Goal: Task Accomplishment & Management: Complete application form

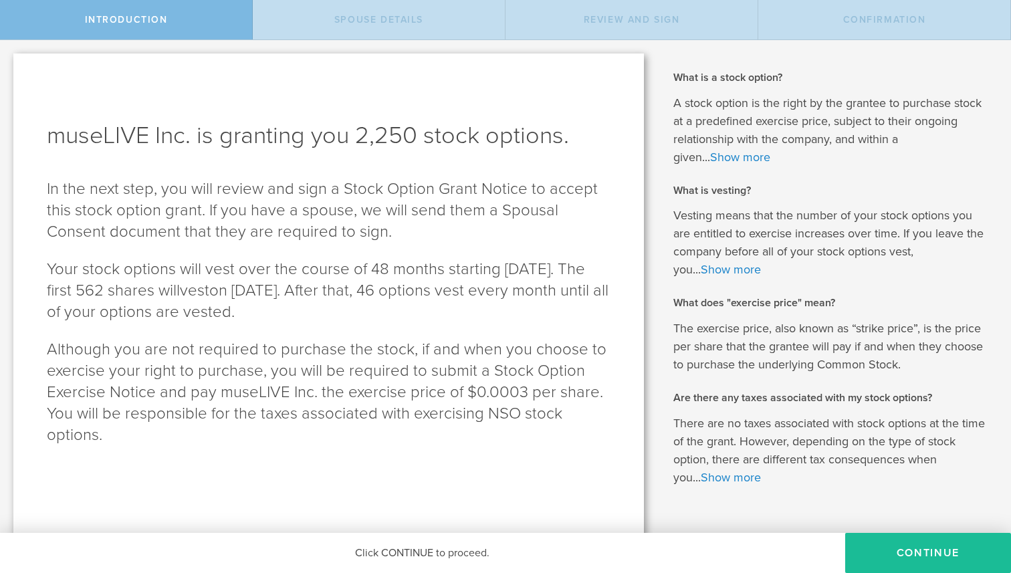
click at [364, 13] on div "Spouse Details" at bounding box center [379, 19] width 253 height 39
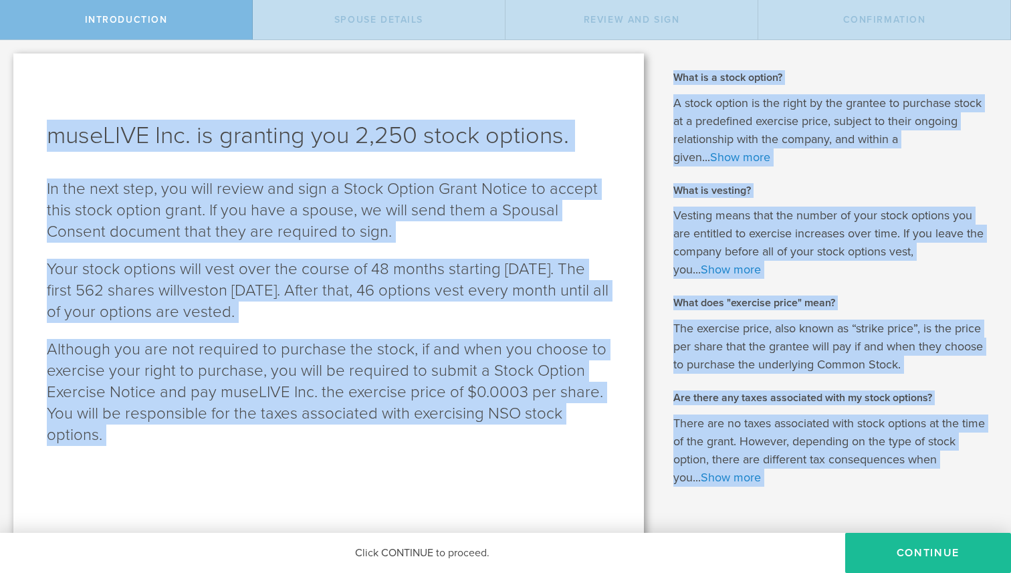
scroll to position [32, 0]
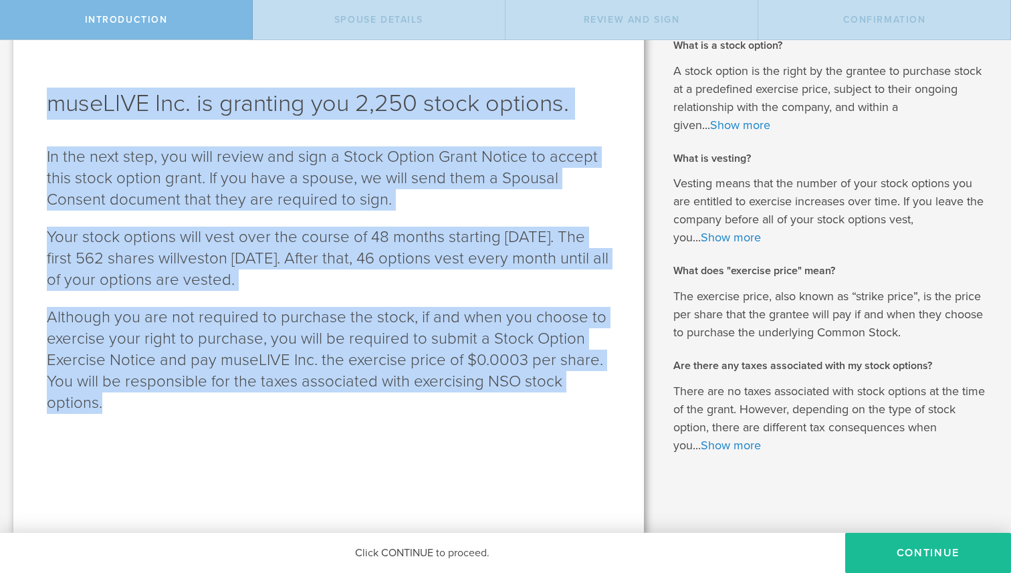
drag, startPoint x: 49, startPoint y: 139, endPoint x: 147, endPoint y: 457, distance: 332.5
click at [147, 459] on div "museLIVE Inc. is granting you 2,250 stock options. In the next step, you will r…" at bounding box center [328, 277] width 631 height 512
copy div "museLIVE Inc. is granting you 2,250 stock options. In the next step, you will r…"
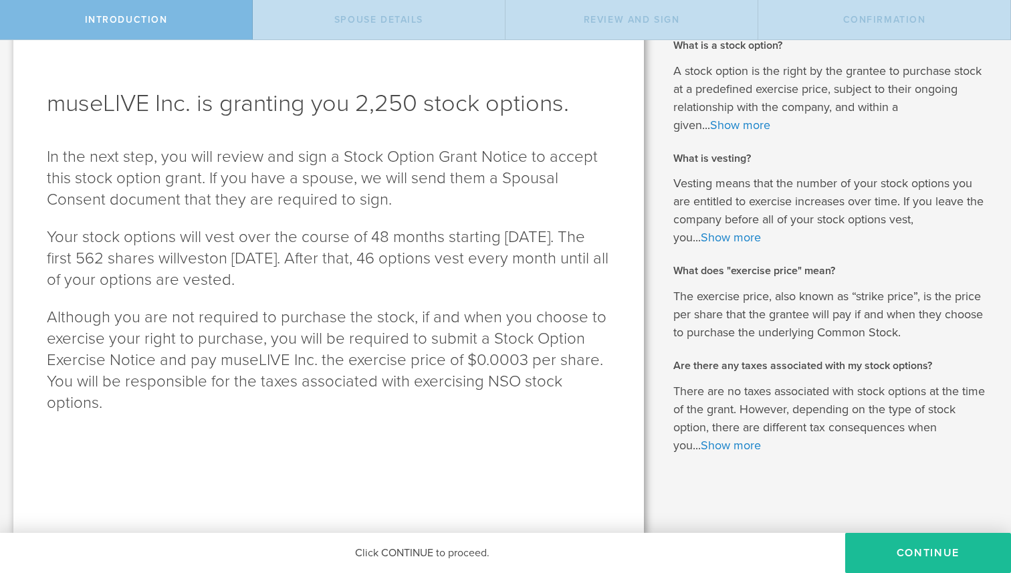
click at [159, 60] on div "museLIVE Inc. is granting you 2,250 stock options. In the next step, you will r…" at bounding box center [328, 277] width 631 height 512
click at [916, 556] on button "Continue" at bounding box center [928, 553] width 166 height 40
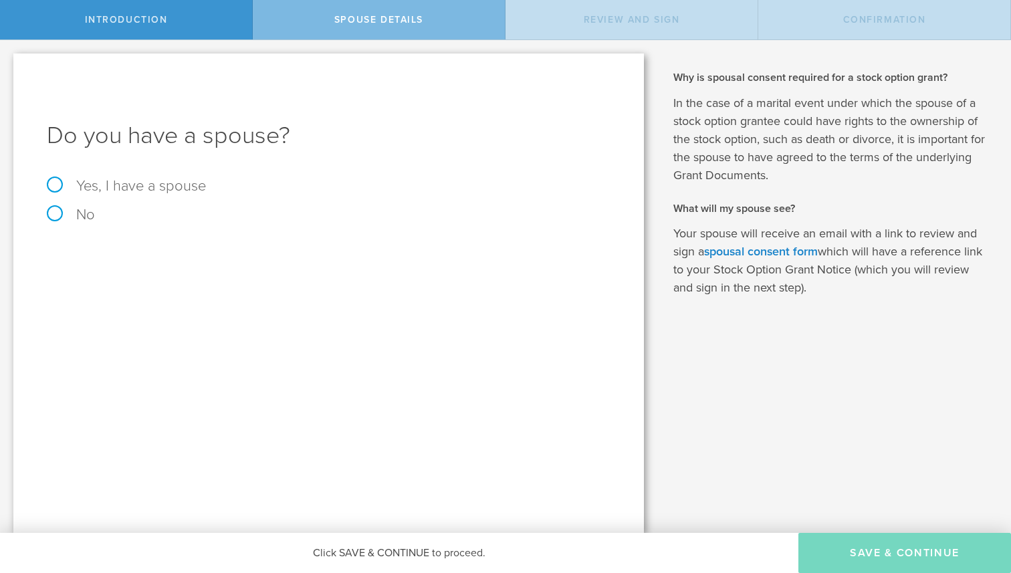
click at [202, 137] on h1 "Do you have a spouse?" at bounding box center [329, 136] width 564 height 32
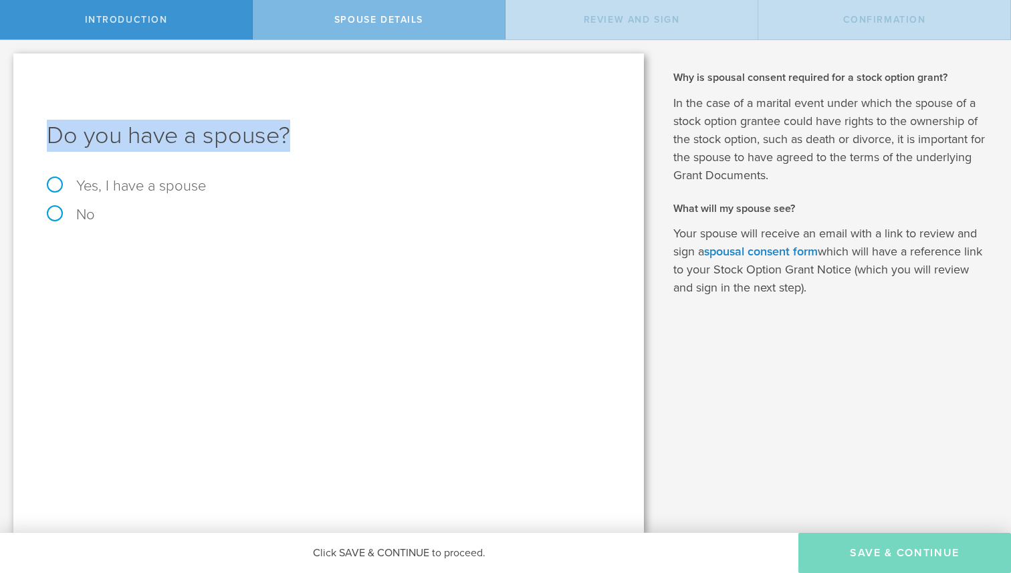
click at [202, 137] on h1 "Do you have a spouse?" at bounding box center [329, 136] width 564 height 32
copy h1 "Do you have a spouse?"
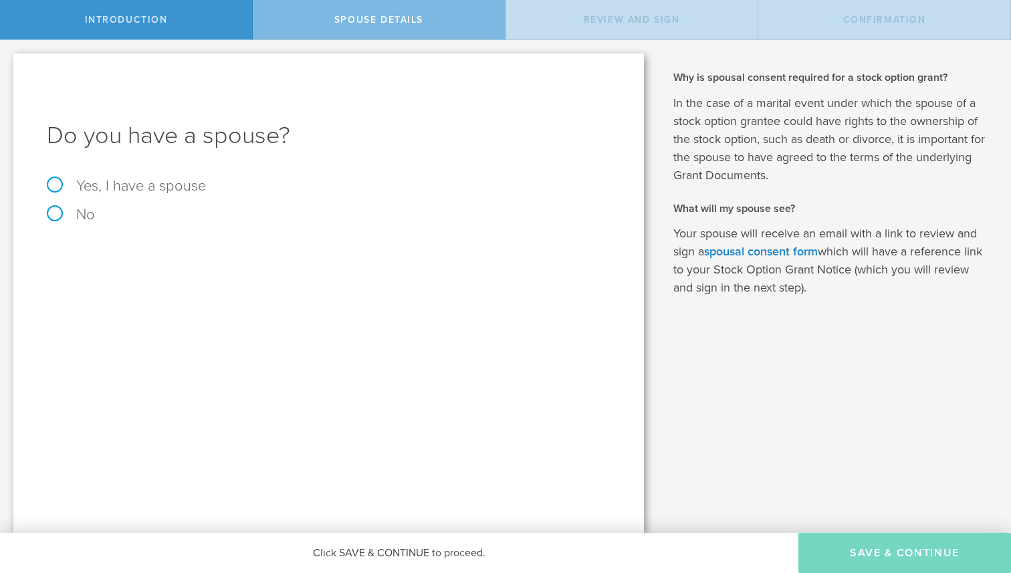
click at [199, 332] on div "Do you have a spouse? Yes, I have a spouse No" at bounding box center [328, 294] width 631 height 480
click at [181, 191] on label "Yes, I have a spouse" at bounding box center [126, 185] width 159 height 17
click at [9, 62] on input "Yes, I have a spouse" at bounding box center [4, 50] width 9 height 21
radio input "true"
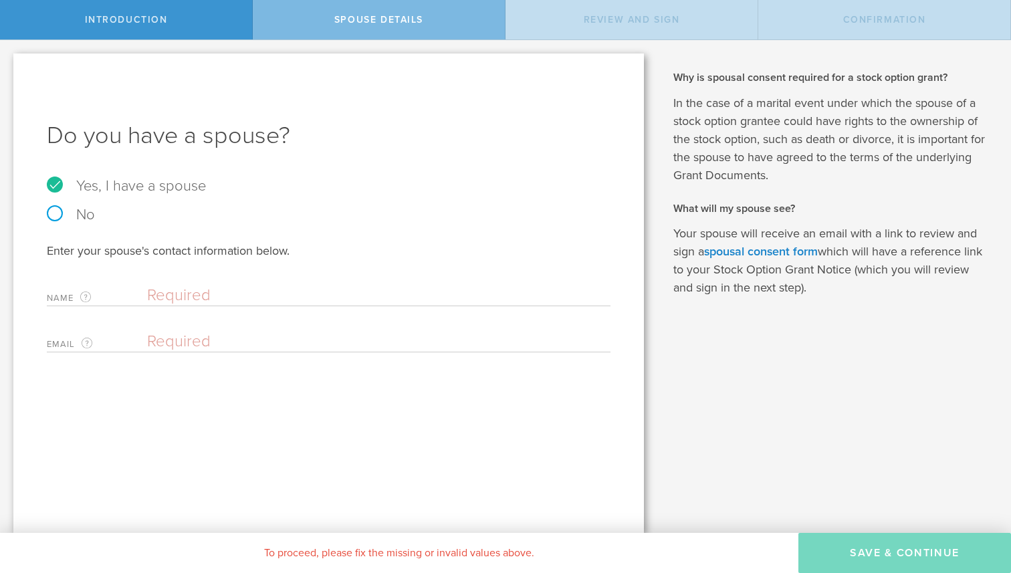
click at [203, 296] on input "text" at bounding box center [375, 296] width 457 height 20
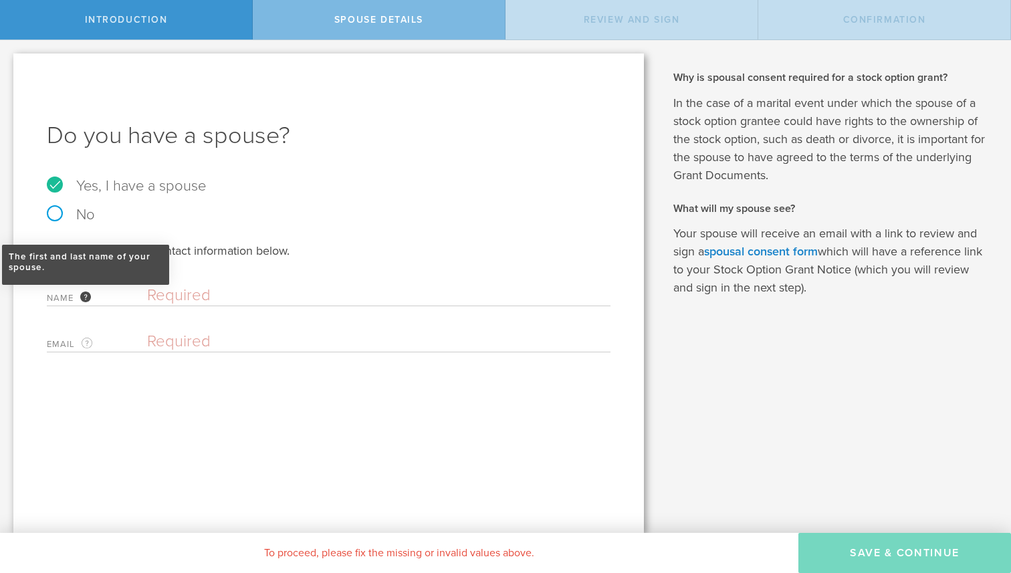
type input "ㅗ"
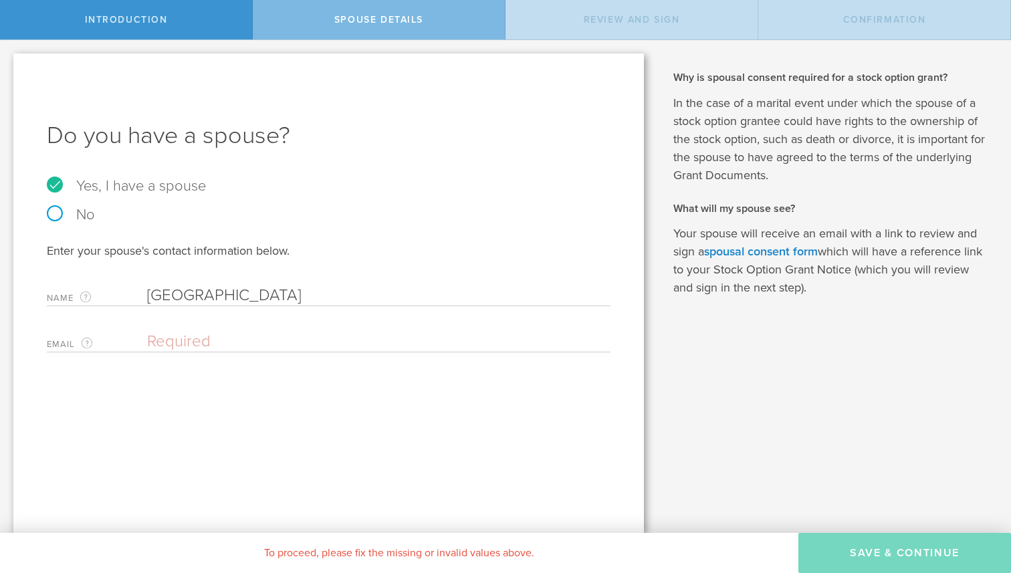
type input "[GEOGRAPHIC_DATA]"
click at [183, 338] on input "email" at bounding box center [375, 342] width 457 height 20
click at [171, 341] on input "email" at bounding box center [375, 342] width 457 height 20
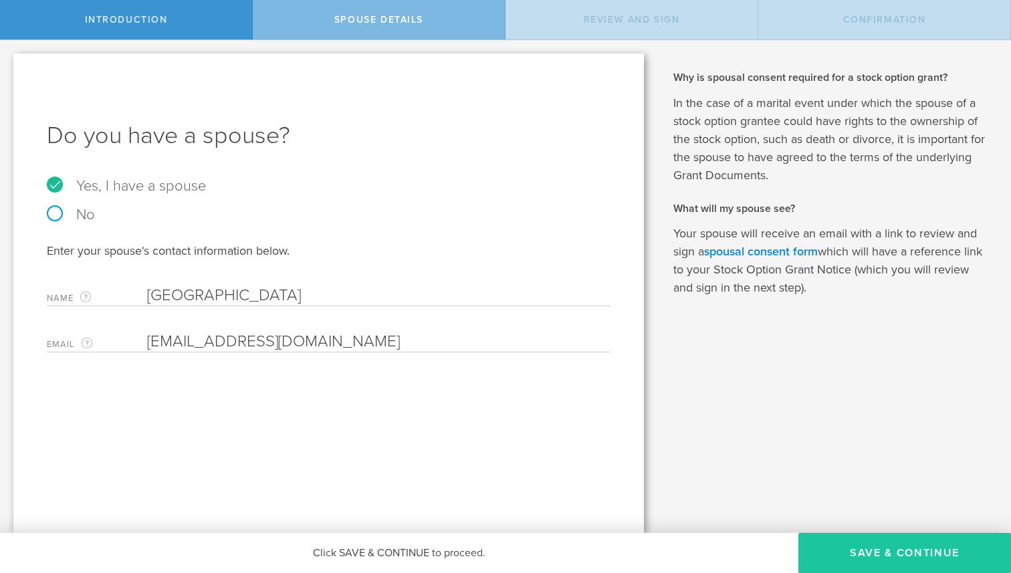
type input "[EMAIL_ADDRESS][DOMAIN_NAME]"
click at [898, 544] on button "Save & Continue" at bounding box center [905, 553] width 213 height 40
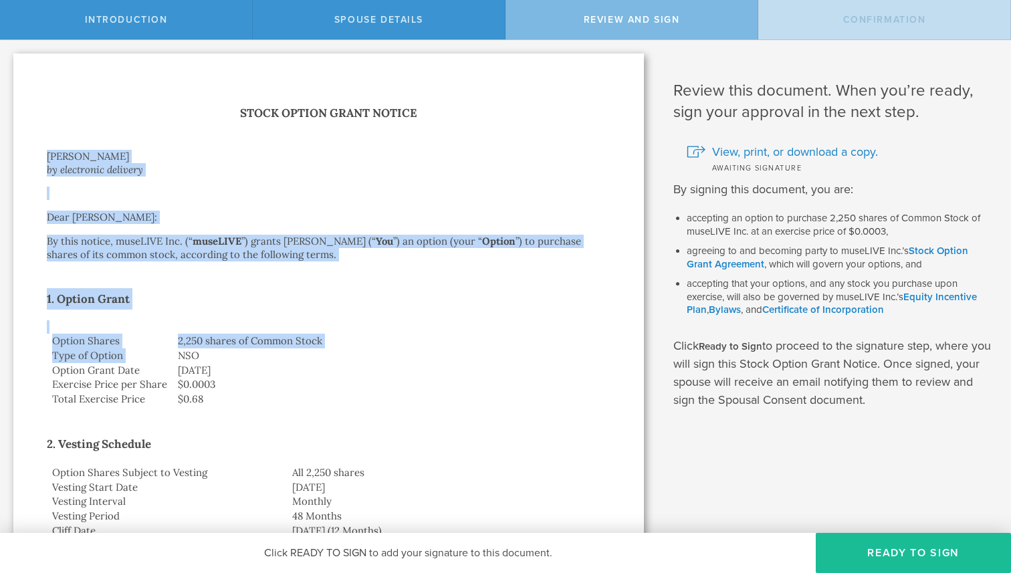
drag, startPoint x: 46, startPoint y: 160, endPoint x: 171, endPoint y: 362, distance: 237.6
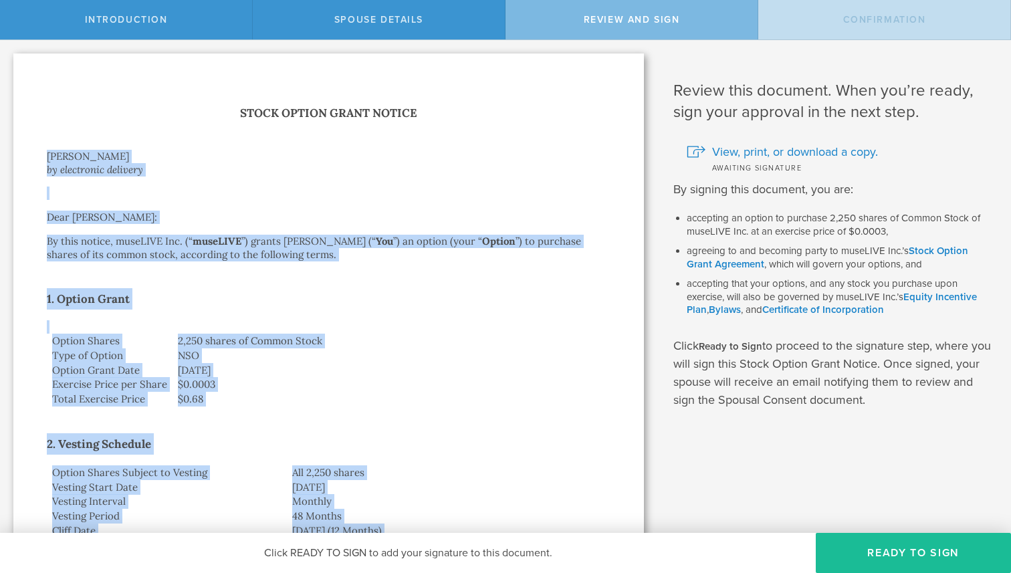
drag, startPoint x: 426, startPoint y: 318, endPoint x: 47, endPoint y: 162, distance: 410.0
copy div "Loremip Dol si ametconsec adipisci Elit Seddoei Tem: In utla etdolo, magnAALI E…"
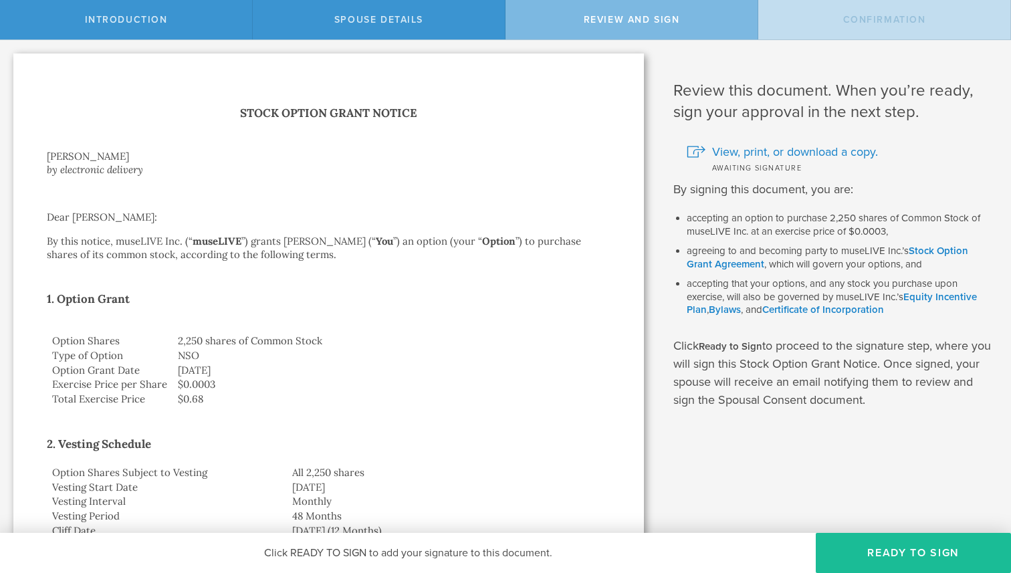
click at [441, 288] on h2 "1. Option Grant" at bounding box center [329, 298] width 564 height 21
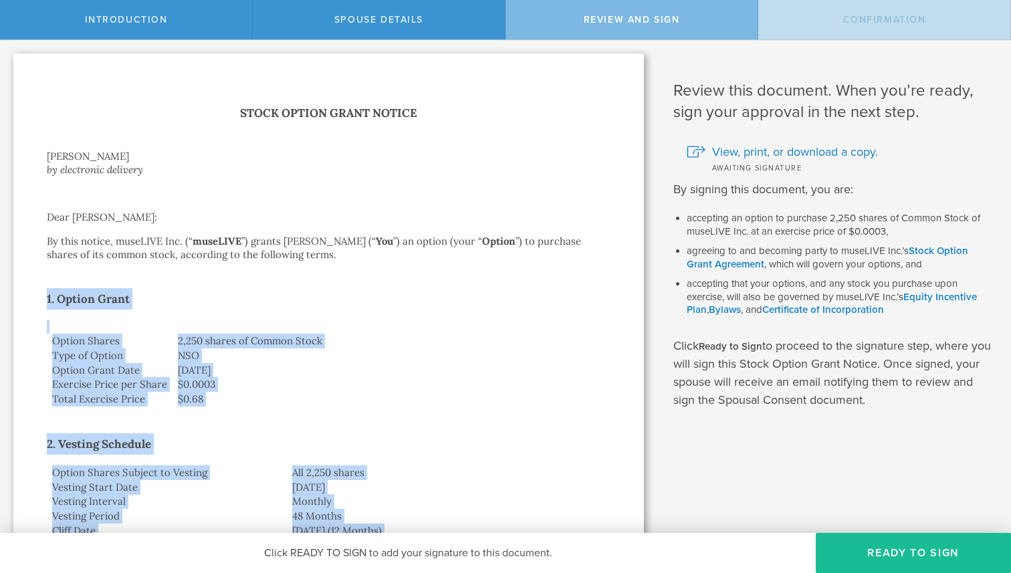
drag, startPoint x: 431, startPoint y: 316, endPoint x: 31, endPoint y: 304, distance: 400.1
copy div "3. Loremi Dolor Sitame Consec 4,646 adipis el Seddoe Tempo Inci ut Labore ETD M…"
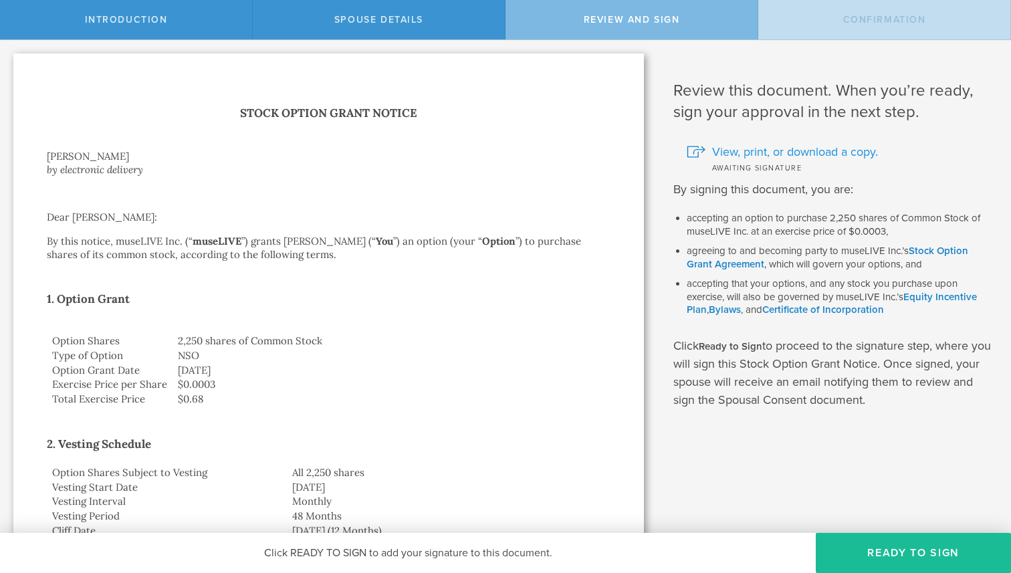
click at [750, 147] on span "View, print, or download a copy." at bounding box center [795, 151] width 166 height 17
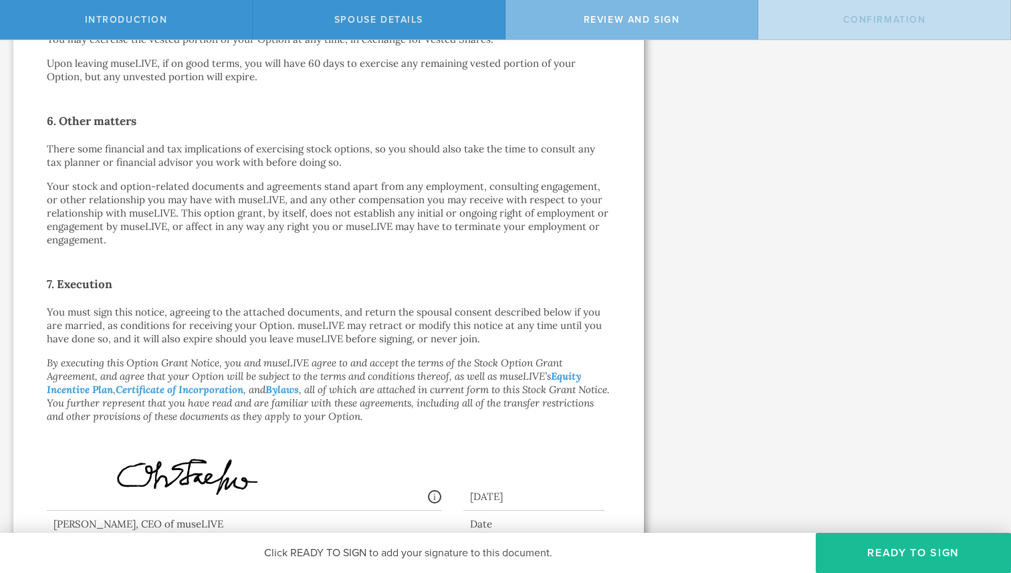
scroll to position [1011, 0]
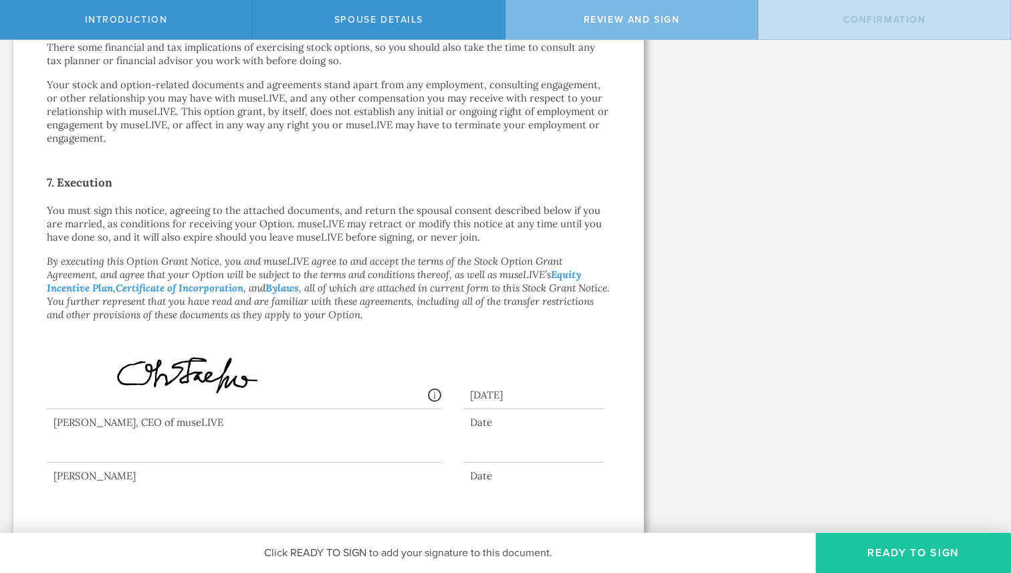
click at [929, 568] on button "Ready to Sign" at bounding box center [913, 553] width 195 height 40
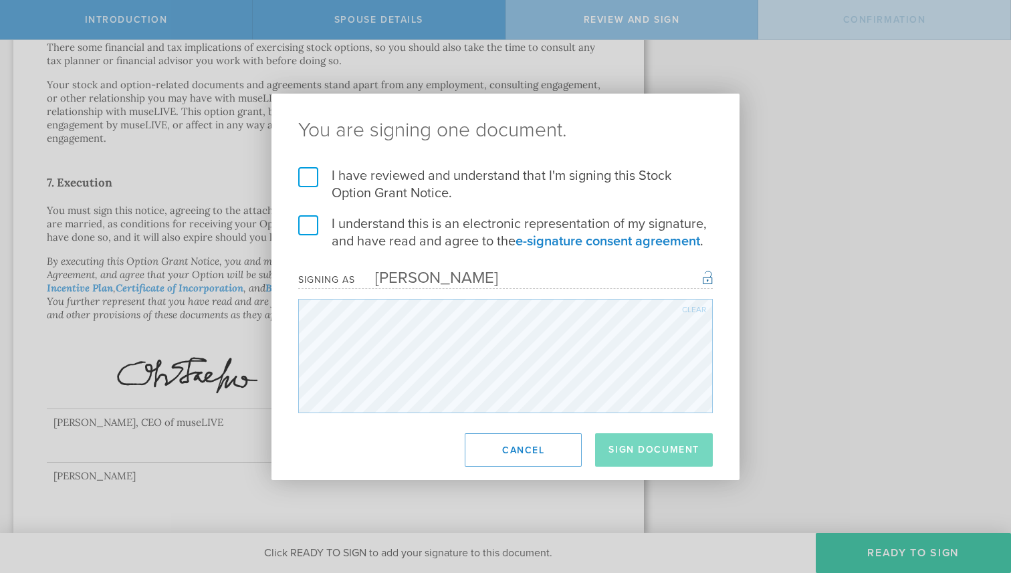
click at [310, 177] on label "I have reviewed and understand that I'm signing this Stock Option Grant Notice." at bounding box center [505, 184] width 415 height 35
click at [0, 0] on input "I have reviewed and understand that I'm signing this Stock Option Grant Notice." at bounding box center [0, 0] width 0 height 0
click at [303, 231] on label "I understand this is an electronic representation of my signature, and have rea…" at bounding box center [505, 232] width 415 height 35
click at [0, 0] on input "I understand this is an electronic representation of my signature, and have rea…" at bounding box center [0, 0] width 0 height 0
click at [638, 463] on button "Sign Document" at bounding box center [654, 449] width 118 height 33
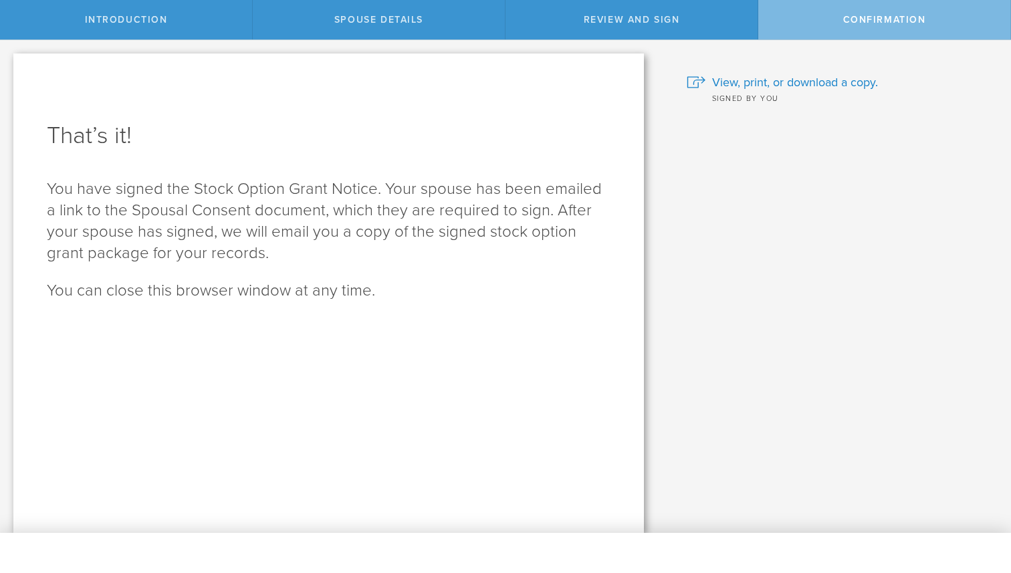
scroll to position [0, 0]
click at [730, 85] on span "View, print, or download a copy." at bounding box center [795, 82] width 166 height 17
click at [648, 31] on div "Review and Sign" at bounding box center [632, 19] width 253 height 39
click at [817, 23] on div "Confirmation" at bounding box center [884, 19] width 253 height 39
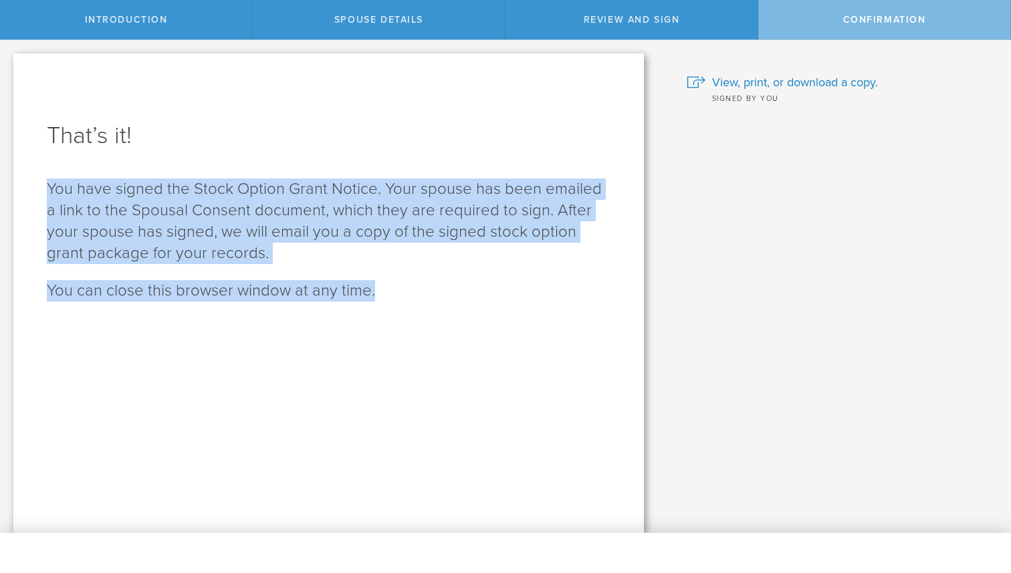
drag, startPoint x: 386, startPoint y: 302, endPoint x: 37, endPoint y: 171, distance: 372.9
click at [37, 171] on div "That’s it! You have signed the Stock Option Grant Notice. Your spouse has been …" at bounding box center [328, 294] width 631 height 480
copy div "You have signed the Stock Option Grant Notice. Your spouse has been emailed a l…"
